Goal: Find specific page/section

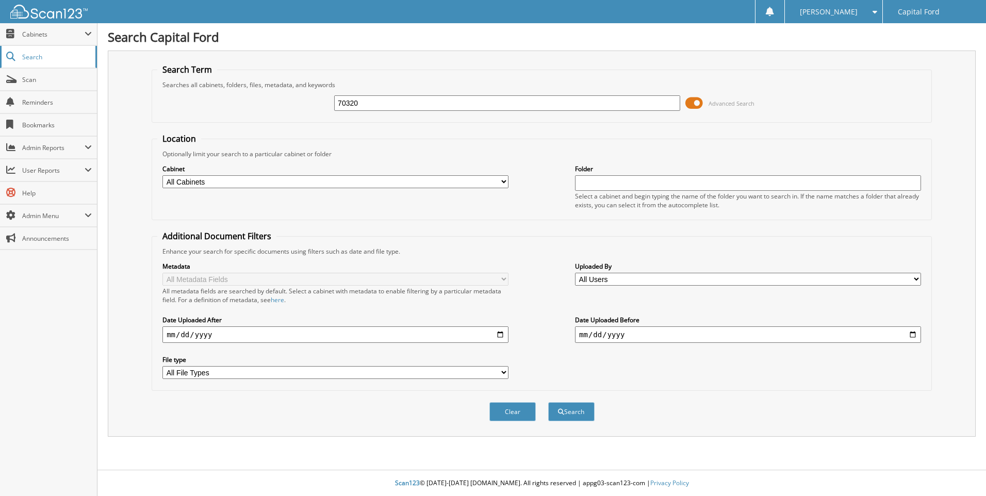
type input "70320"
click at [548, 402] on button "Search" at bounding box center [571, 411] width 46 height 19
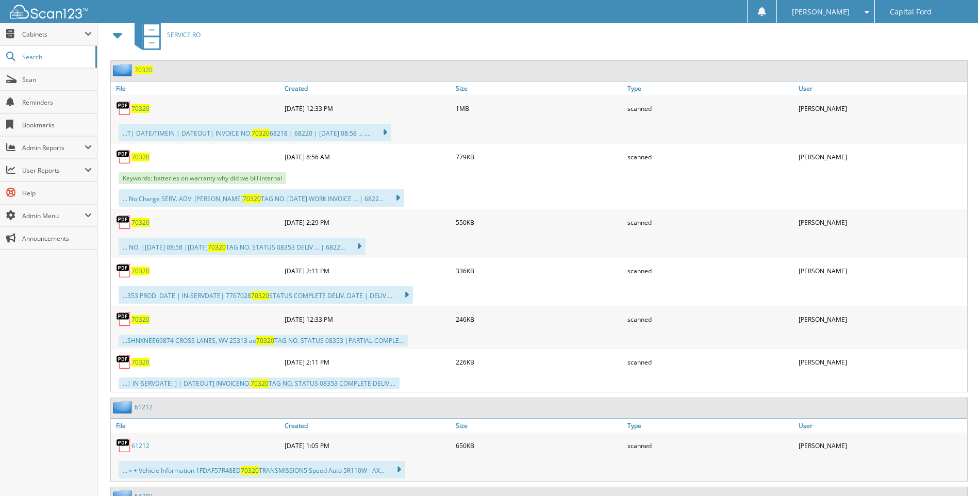
scroll to position [464, 0]
click at [60, 169] on span "User Reports" at bounding box center [53, 170] width 62 height 9
click at [59, 192] on span "My Recent Activity" at bounding box center [54, 192] width 76 height 9
